Goal: Task Accomplishment & Management: Manage account settings

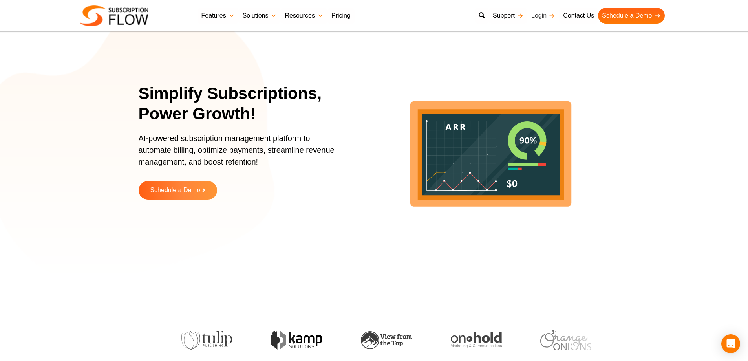
click at [535, 15] on link "Login" at bounding box center [543, 16] width 32 height 16
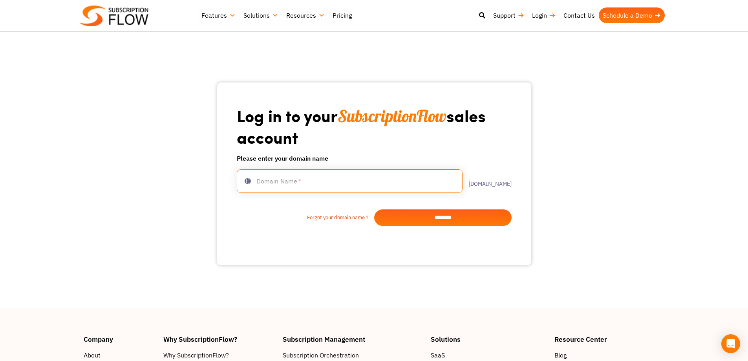
click at [335, 183] on input "text" at bounding box center [350, 181] width 226 height 24
type input "******"
click at [439, 216] on input "*******" at bounding box center [442, 217] width 137 height 16
